Goal: Use online tool/utility: Use online tool/utility

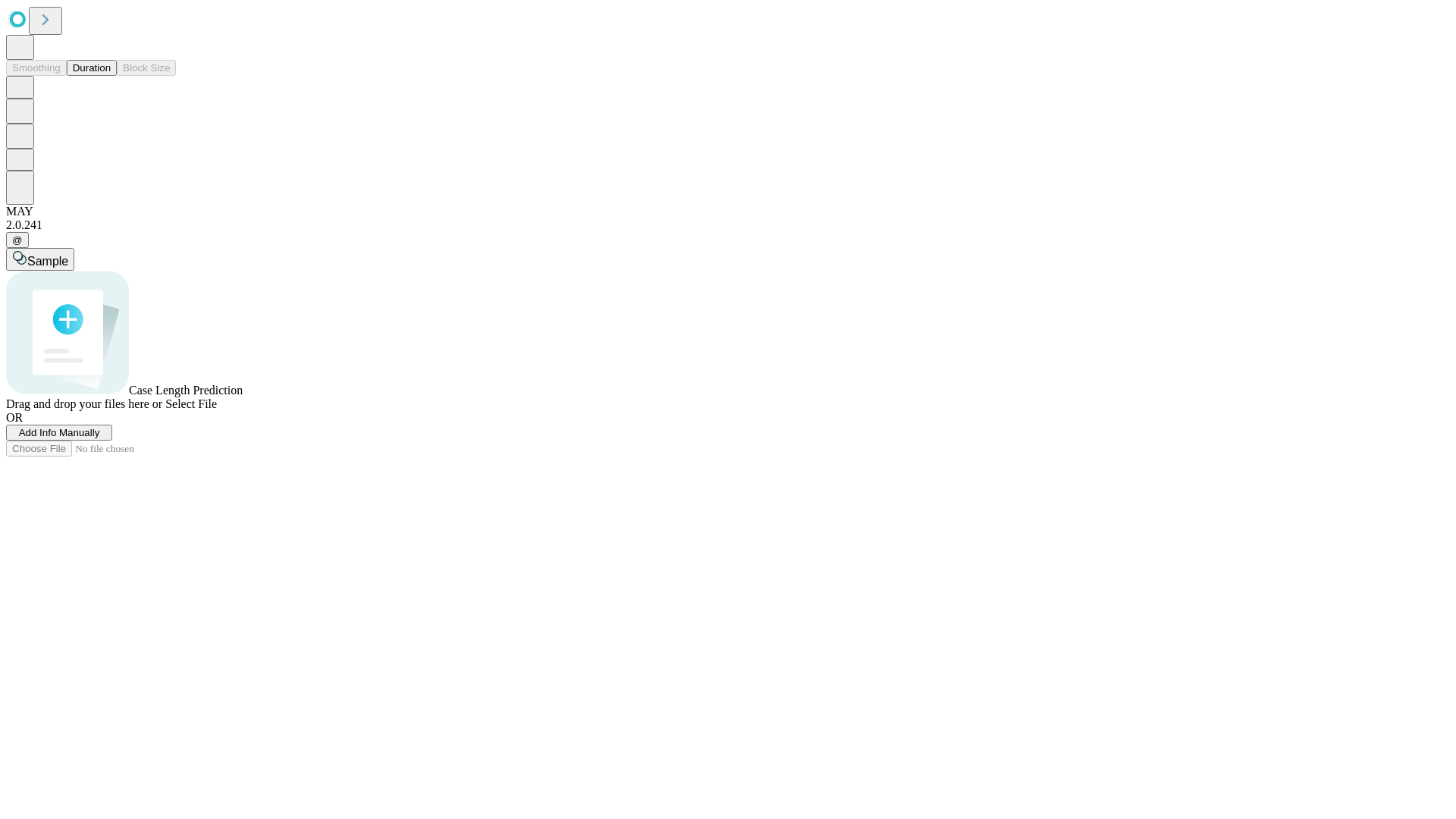
click at [217, 410] on span "Select File" at bounding box center [191, 404] width 51 height 13
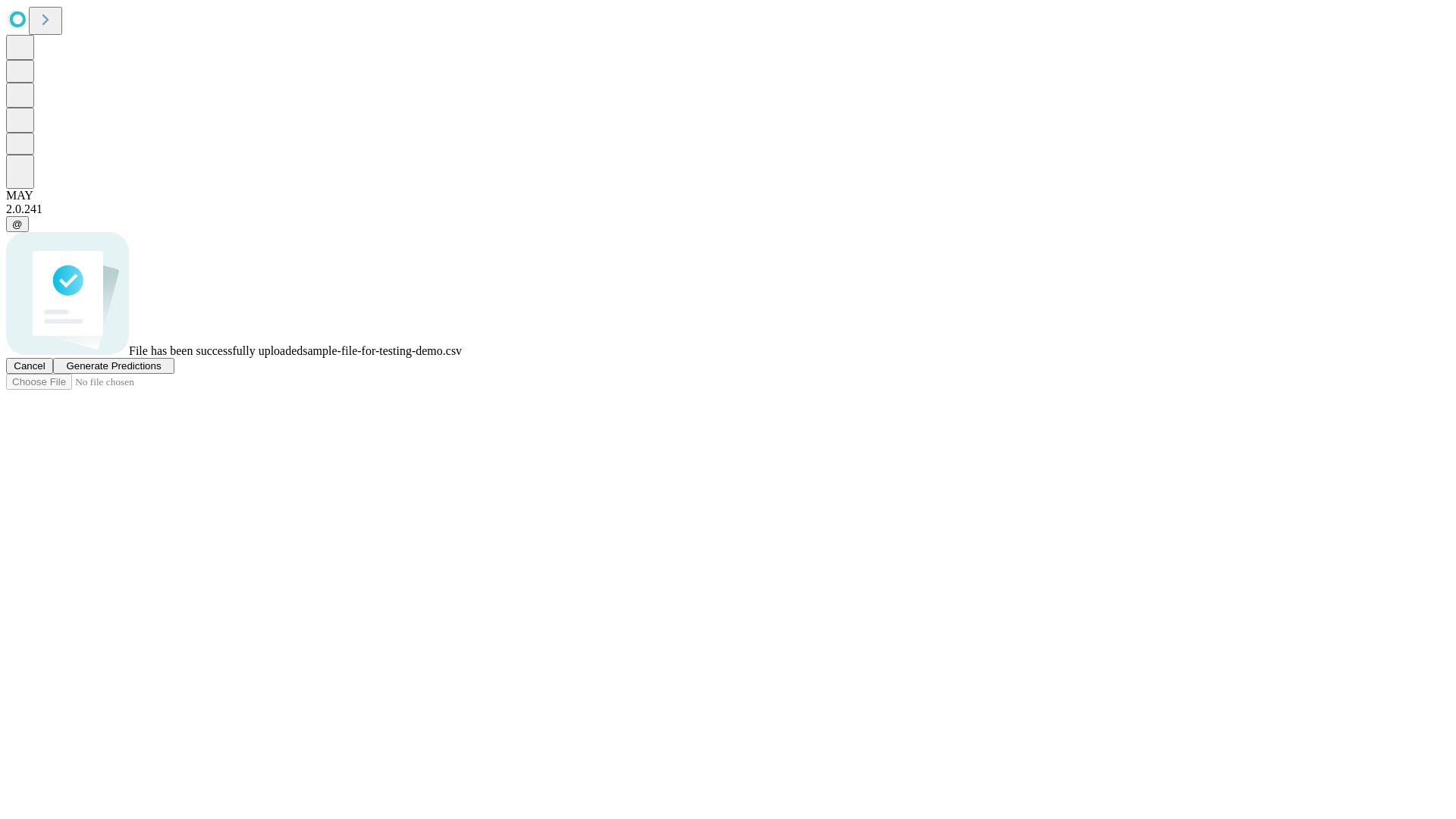
click at [161, 372] on span "Generate Predictions" at bounding box center [113, 365] width 94 height 11
